Goal: Information Seeking & Learning: Learn about a topic

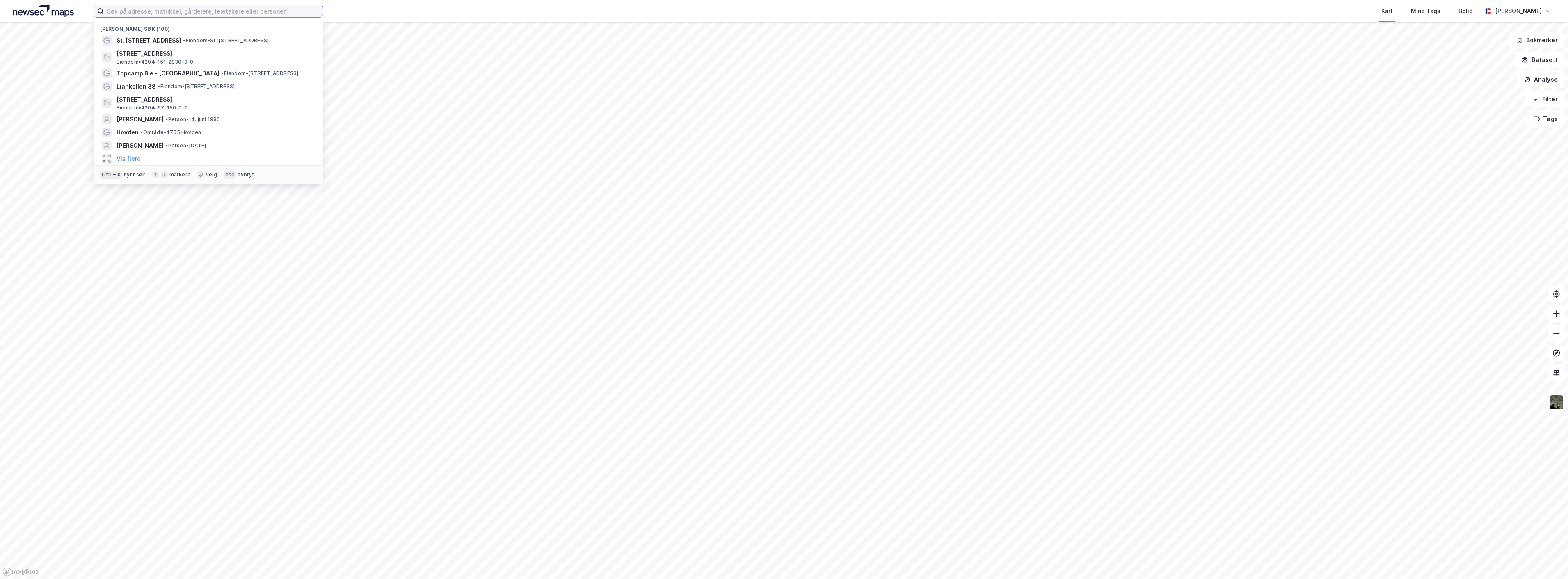
click at [158, 12] on input at bounding box center [214, 11] width 219 height 12
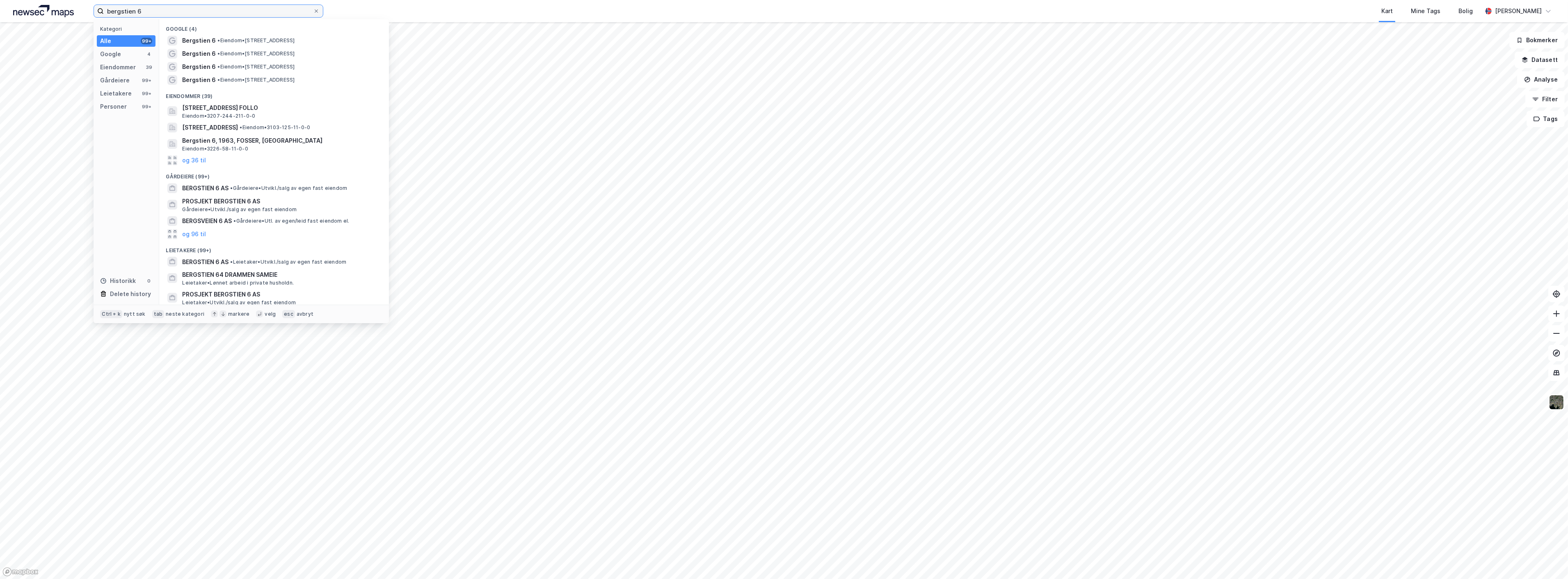
click at [165, 14] on input "bergstien 6" at bounding box center [209, 11] width 209 height 12
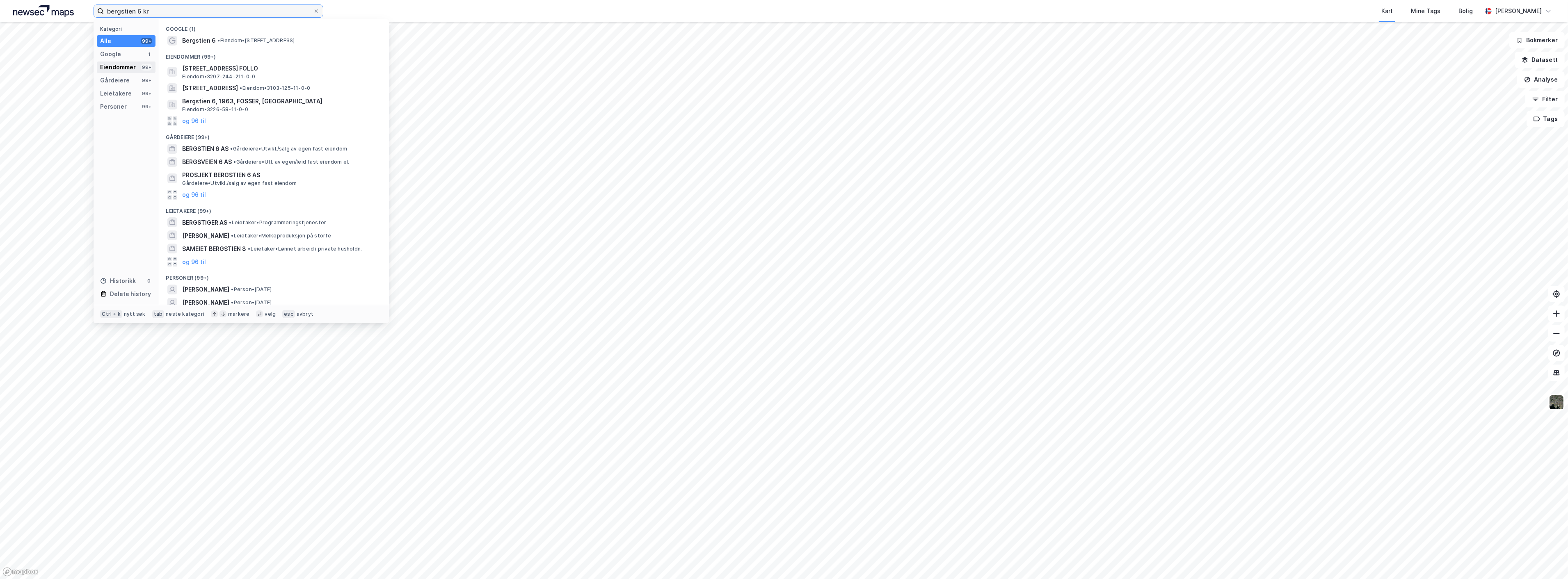
type input "bergstien 6 kr"
click at [130, 68] on div "Eiendommer" at bounding box center [117, 67] width 36 height 10
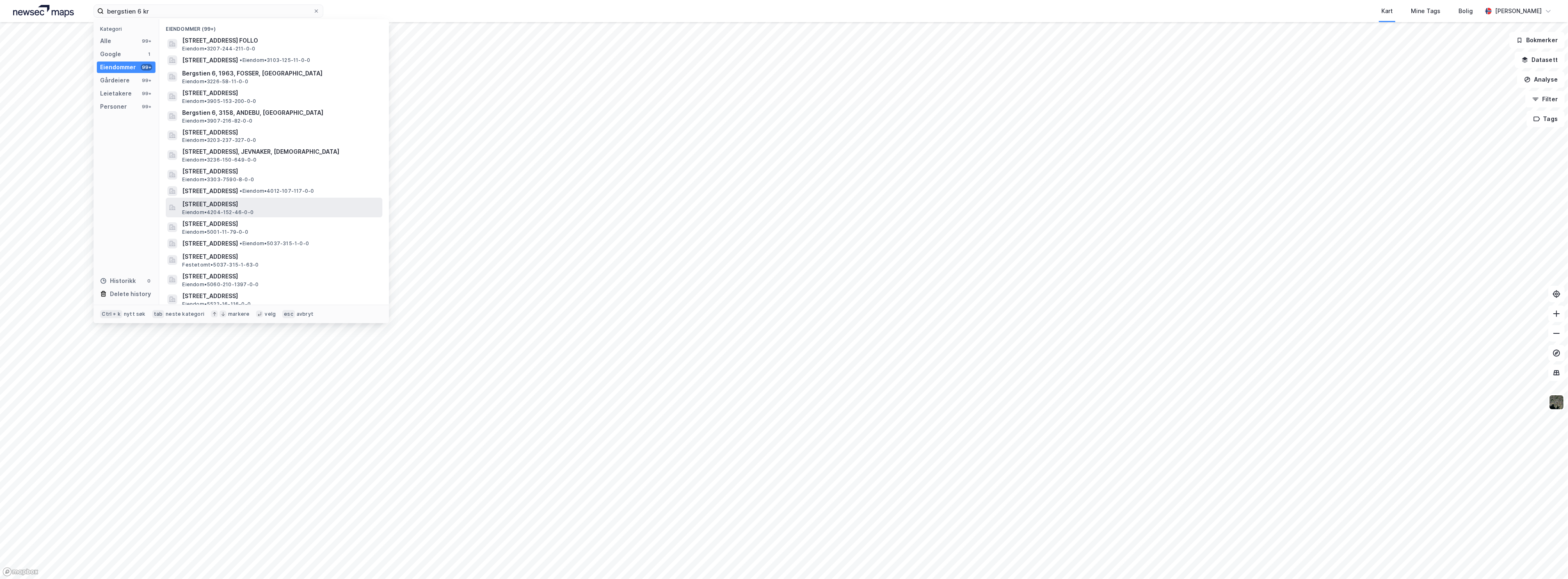
click at [298, 204] on span "[STREET_ADDRESS]" at bounding box center [281, 204] width 197 height 10
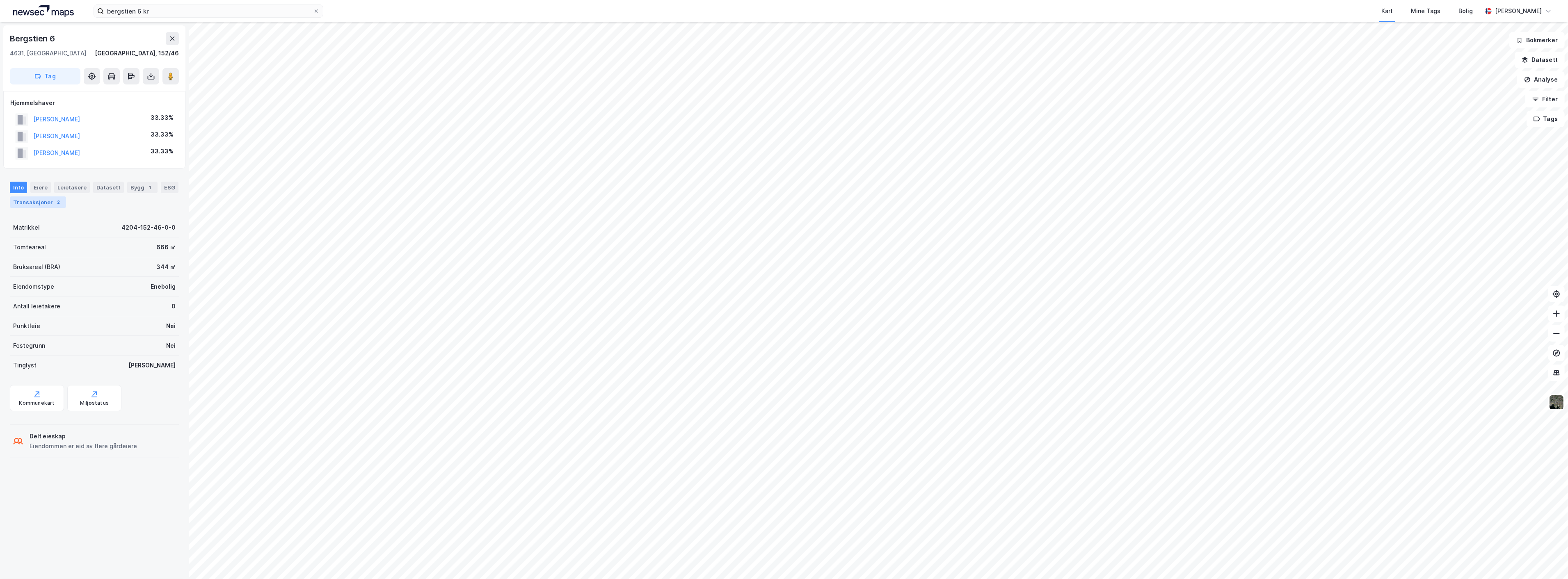
click at [46, 203] on div "Transaksjoner 2" at bounding box center [38, 202] width 56 height 12
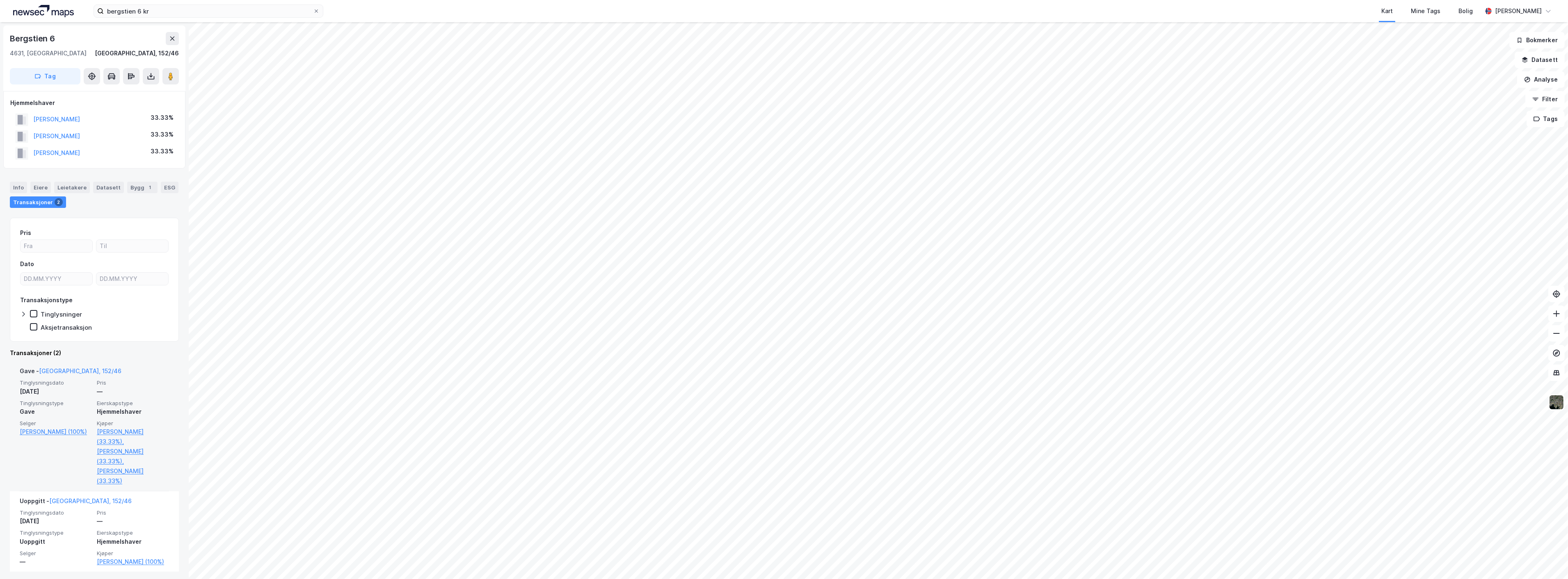
scroll to position [2, 0]
